Goal: Task Accomplishment & Management: Complete application form

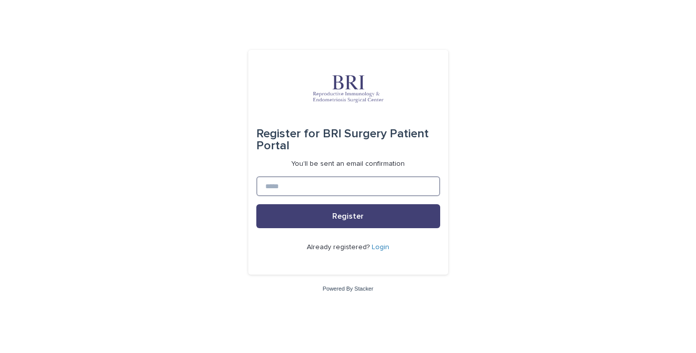
click at [344, 183] on input at bounding box center [348, 186] width 184 height 20
type input "**********"
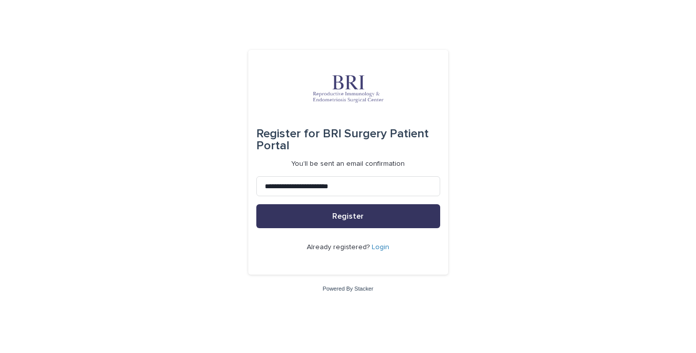
click at [356, 218] on span "Register" at bounding box center [347, 216] width 31 height 8
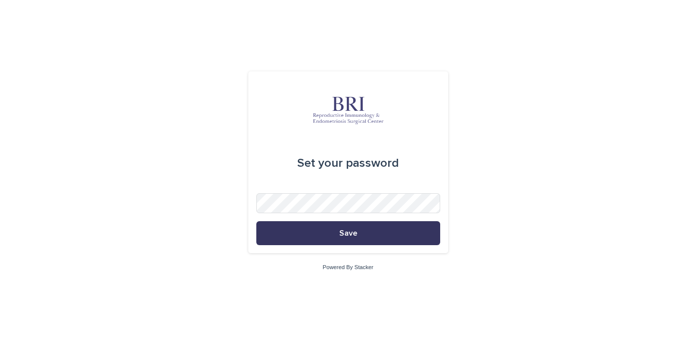
click at [333, 231] on button "Save" at bounding box center [348, 233] width 184 height 24
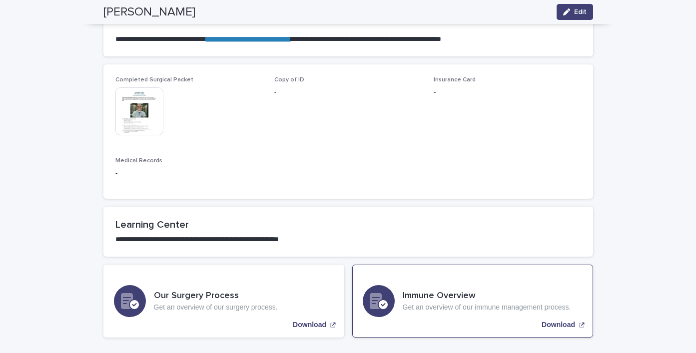
scroll to position [672, 0]
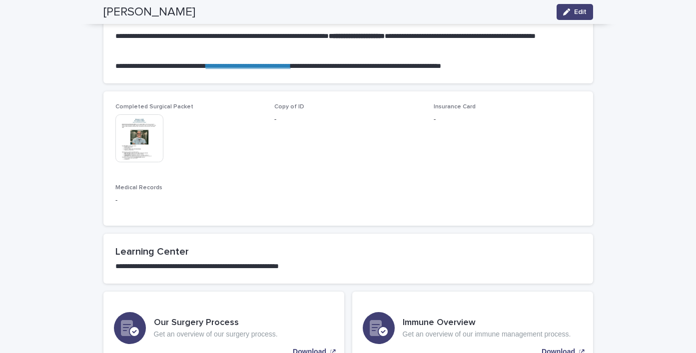
click at [125, 189] on span "Medical Records" at bounding box center [138, 188] width 47 height 6
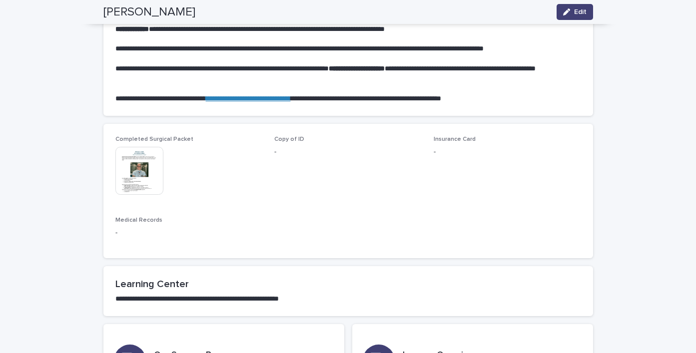
click at [315, 149] on p "-" at bounding box center [347, 152] width 147 height 10
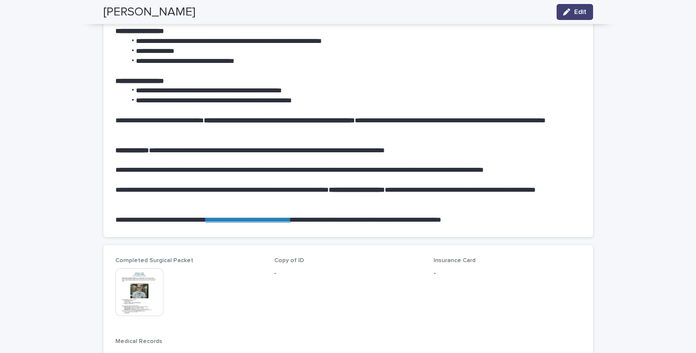
scroll to position [513, 0]
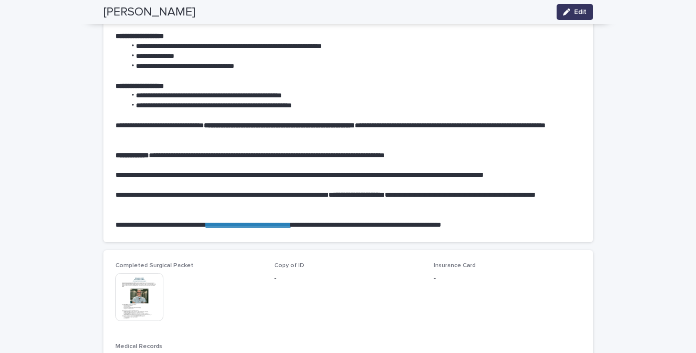
click at [581, 9] on span "Edit" at bounding box center [580, 11] width 12 height 7
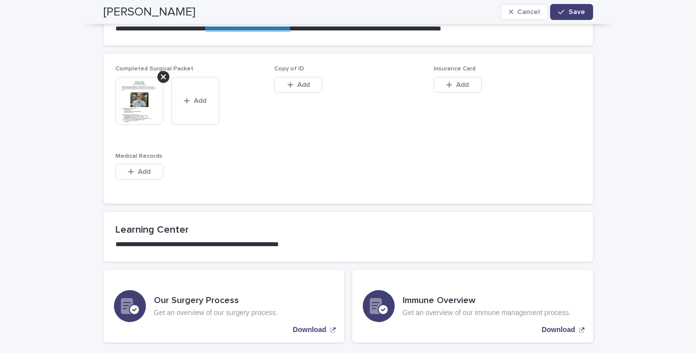
scroll to position [731, 0]
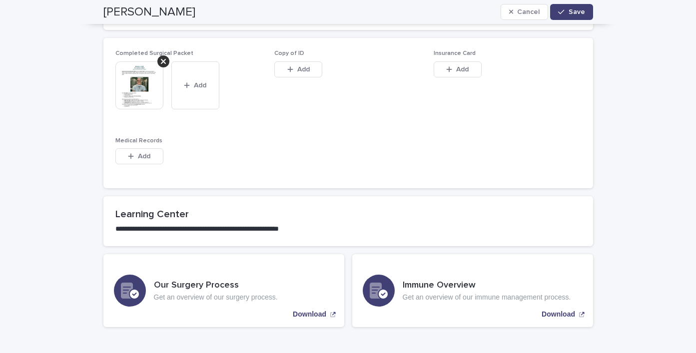
drag, startPoint x: 294, startPoint y: 69, endPoint x: 309, endPoint y: 87, distance: 23.1
click at [309, 87] on div "Copy of ID This file cannot be opened Download File Add" at bounding box center [347, 69] width 147 height 39
click at [448, 73] on button "Add" at bounding box center [458, 69] width 48 height 16
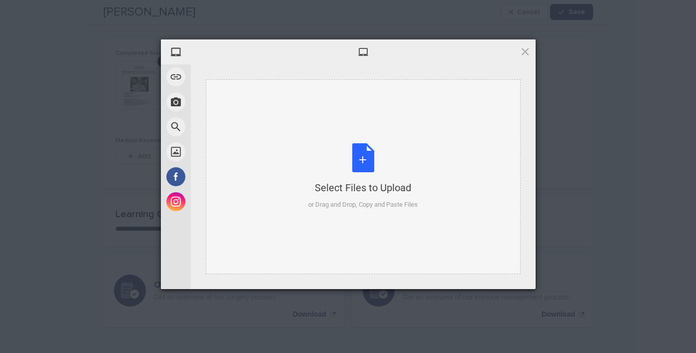
click at [357, 154] on div "Select Files to Upload or Drag and Drop, Copy and Paste Files" at bounding box center [362, 176] width 109 height 66
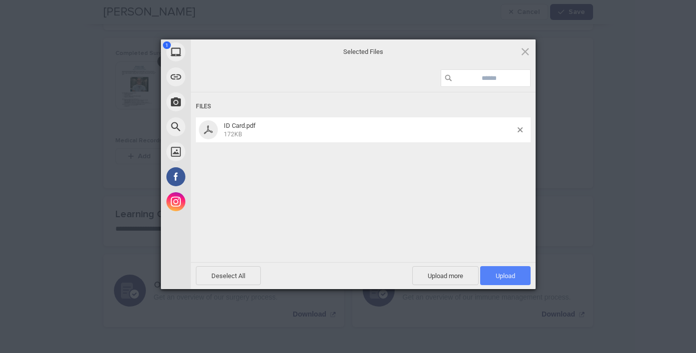
click at [501, 276] on span "Upload 1" at bounding box center [505, 275] width 19 height 7
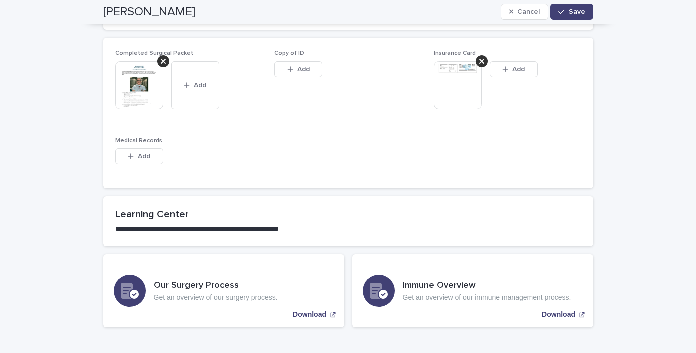
type textarea "**********"
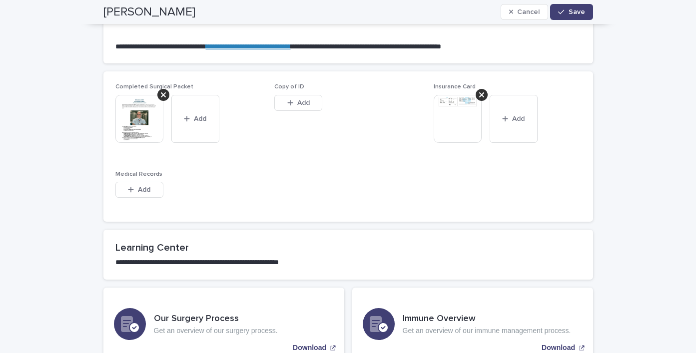
scroll to position [696, 0]
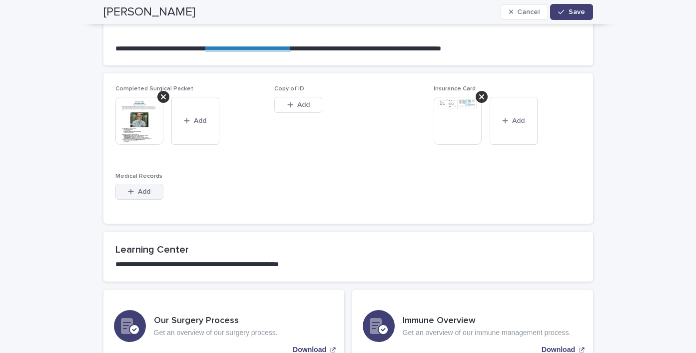
click at [146, 191] on span "Add" at bounding box center [144, 191] width 12 height 7
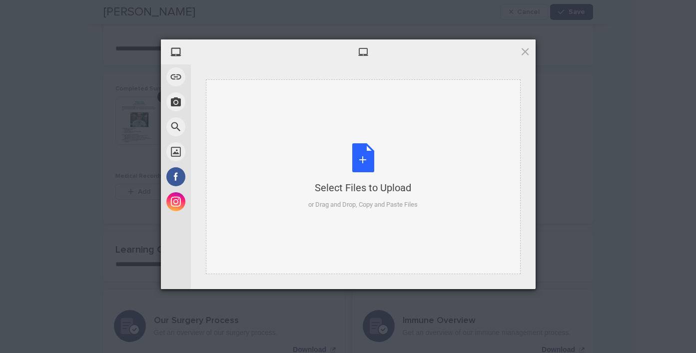
click at [364, 155] on div "Select Files to Upload or Drag and Drop, Copy and Paste Files" at bounding box center [362, 176] width 109 height 66
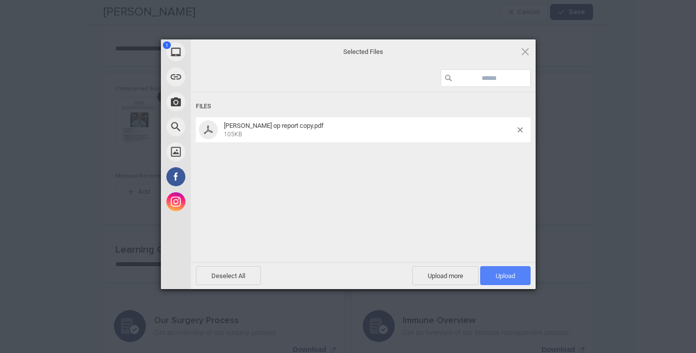
click at [505, 274] on span "Upload 1" at bounding box center [505, 275] width 19 height 7
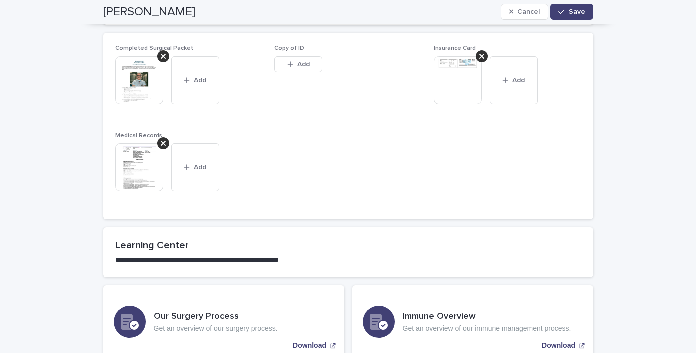
scroll to position [703, 0]
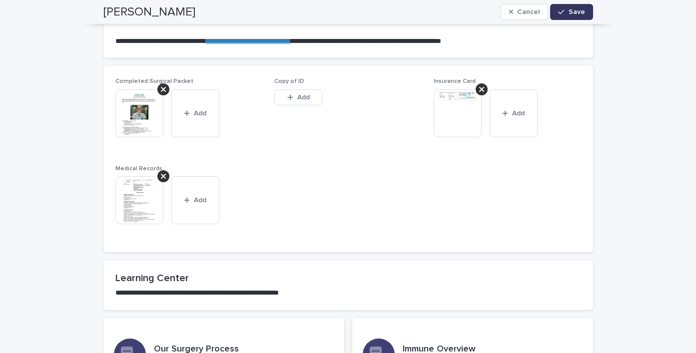
click at [577, 10] on span "Save" at bounding box center [577, 11] width 16 height 7
type textarea "**********"
